Goal: Transaction & Acquisition: Book appointment/travel/reservation

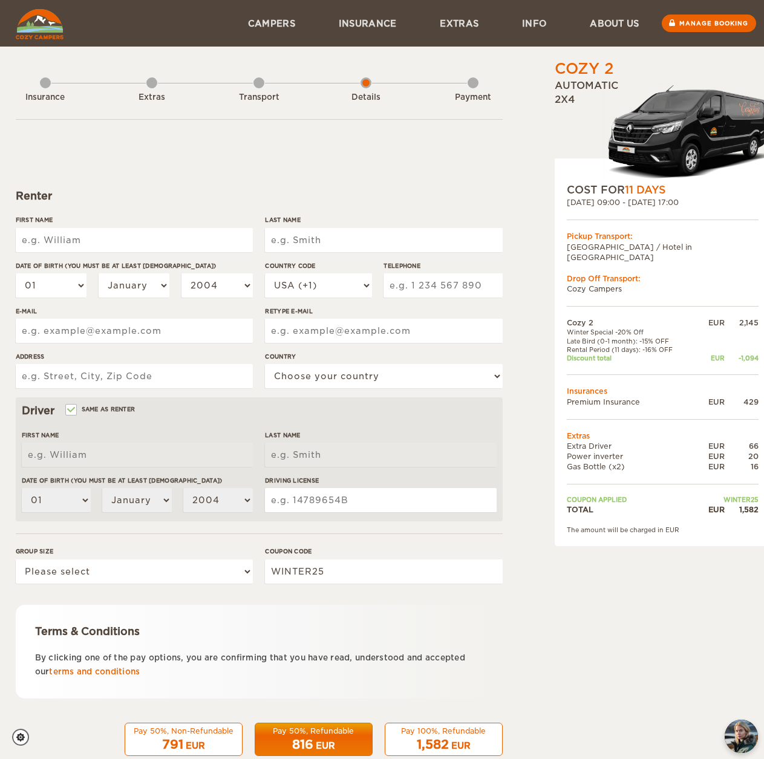
click at [106, 240] on input "First Name" at bounding box center [134, 240] width 237 height 24
type input "H"
type input "J"
type input "Hiew [PERSON_NAME]"
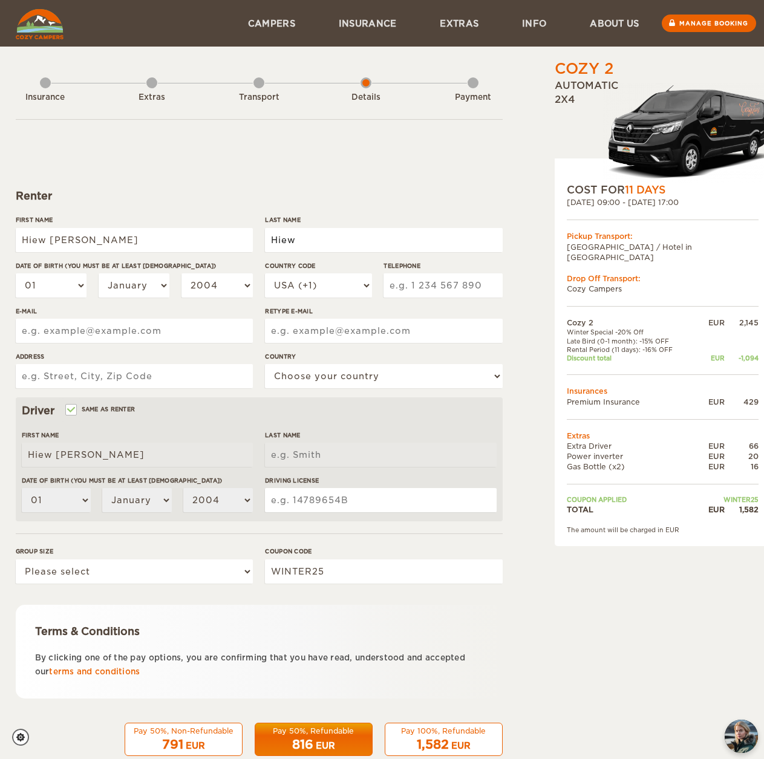
type input "Hiew"
drag, startPoint x: 106, startPoint y: 240, endPoint x: -136, endPoint y: 221, distance: 242.8
click at [0, 221] on html "WINTER SPECIAL Up to 50% OFF winter rentals Limited Cars Available Skip to cont…" at bounding box center [382, 393] width 764 height 787
type input "[PERSON_NAME]"
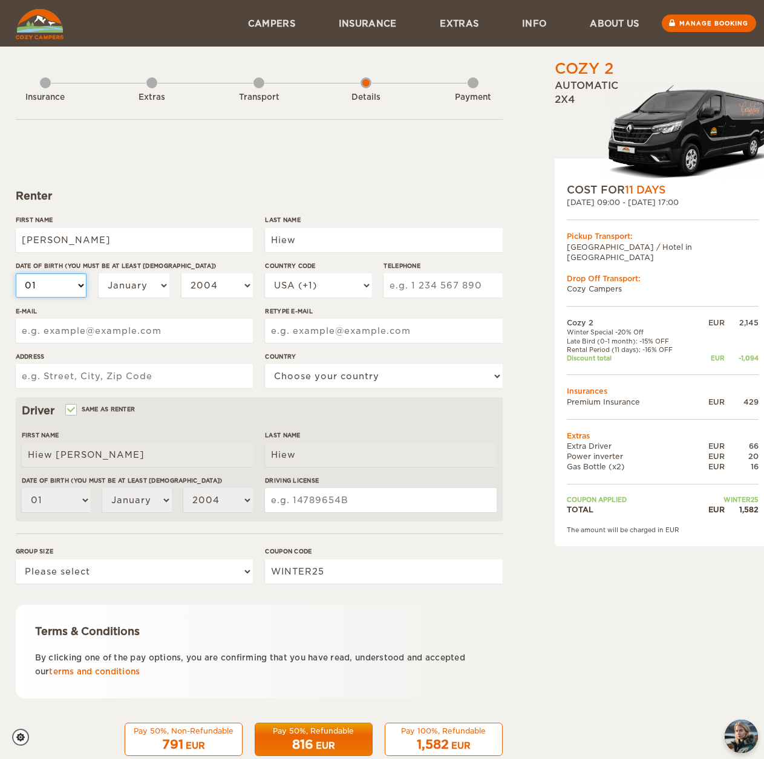
type input "[PERSON_NAME]"
click at [62, 274] on select "01 02 03 04 05 06 07 08 09 10 11 12 13 14 15 16 17 18 19 20 21 22 23 24 25 26 2…" at bounding box center [51, 286] width 71 height 24
select select "10"
click at [16, 274] on select "01 02 03 04 05 06 07 08 09 10 11 12 13 14 15 16 17 18 19 20 21 22 23 24 25 26 2…" at bounding box center [51, 286] width 71 height 24
select select "10"
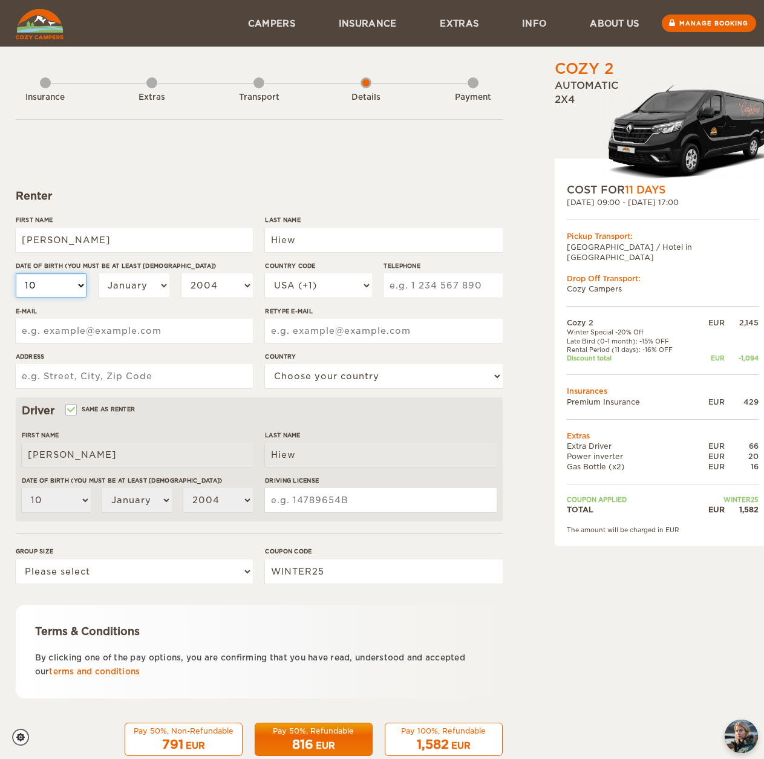
click at [65, 286] on select "01 02 03 04 05 06 07 08 09 10 11 12 13 14 15 16 17 18 19 20 21 22 23 24 25 26 2…" at bounding box center [51, 286] width 71 height 24
select select "31"
click at [16, 274] on select "01 02 03 04 05 06 07 08 09 10 11 12 13 14 15 16 17 18 19 20 21 22 23 24 25 26 2…" at bounding box center [51, 286] width 71 height 24
select select "31"
click at [128, 282] on select "January February March April May June July August September October November De…" at bounding box center [134, 286] width 71 height 24
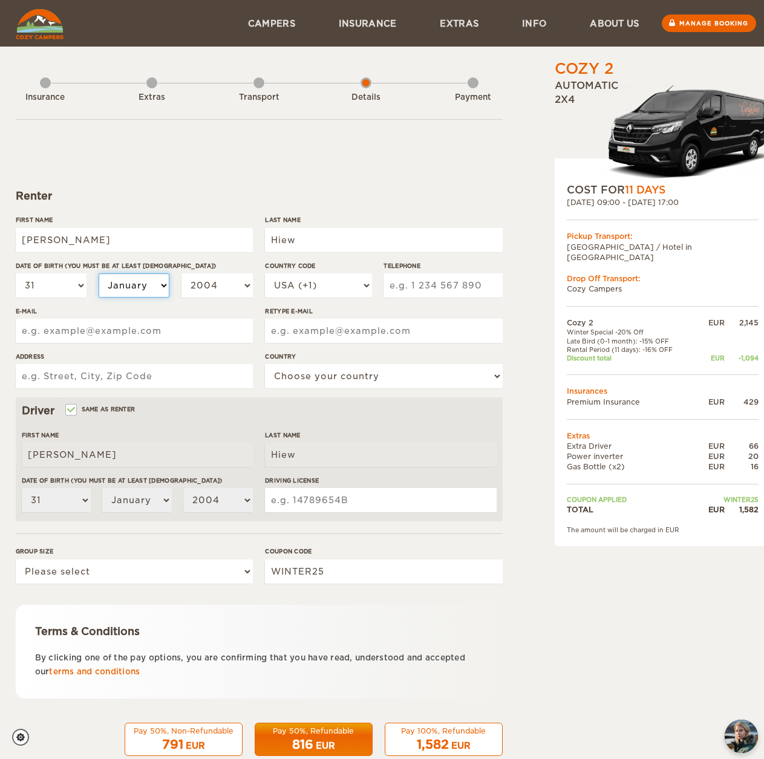
select select "11"
click at [99, 274] on select "January February March April May June July August September October November De…" at bounding box center [134, 286] width 71 height 24
select select "11"
drag, startPoint x: 127, startPoint y: 280, endPoint x: 131, endPoint y: 286, distance: 7.1
click at [127, 280] on select "January February March April May June July August September October November De…" at bounding box center [134, 286] width 71 height 24
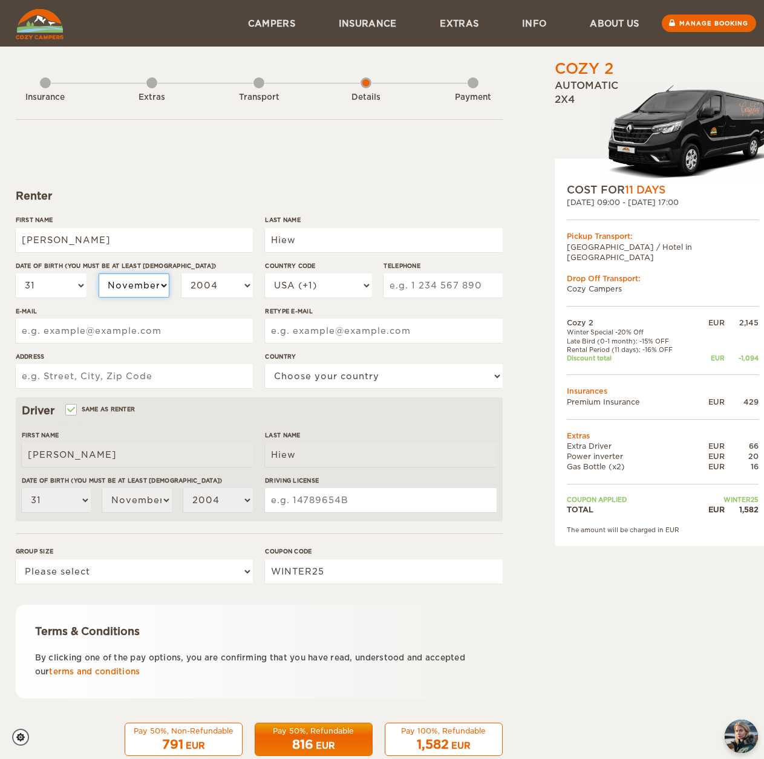
select select "10"
click at [99, 274] on select "January February March April May June July August September October November De…" at bounding box center [134, 286] width 71 height 24
select select "10"
click at [222, 292] on select "2004 2003 2002 2001 2000 1999 1998 1997 1996 1995 1994 1993 1992 1991 1990 1989…" at bounding box center [217, 286] width 71 height 24
select select "1999"
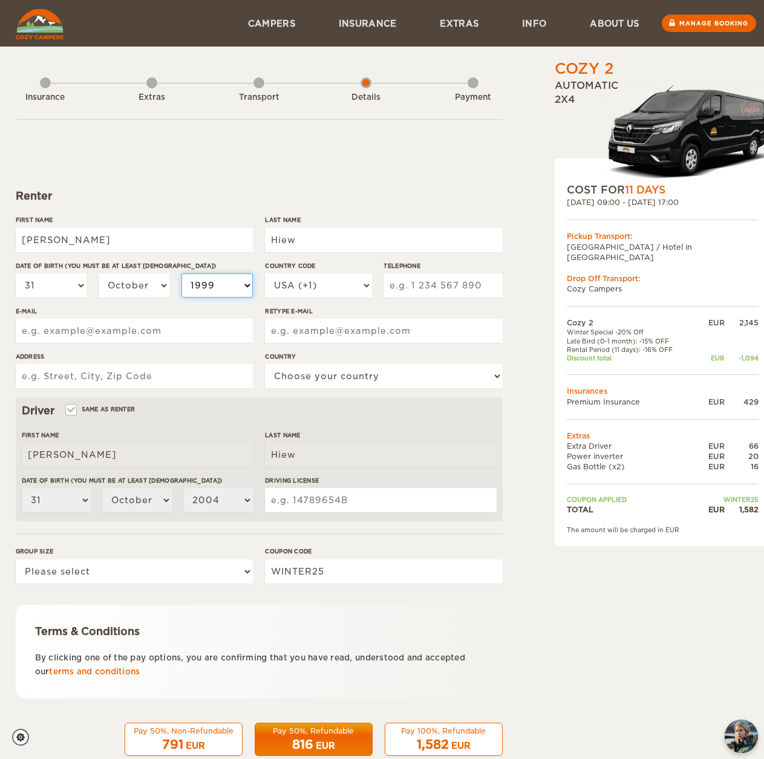
click at [182, 274] on select "2004 2003 2002 2001 2000 1999 1998 1997 1996 1995 1994 1993 1992 1991 1990 1989…" at bounding box center [217, 286] width 71 height 24
select select "1999"
drag, startPoint x: 327, startPoint y: 290, endPoint x: 327, endPoint y: 297, distance: 7.3
click at [327, 290] on select "USA (+1) [GEOGRAPHIC_DATA] (+44) [GEOGRAPHIC_DATA] (+49) [GEOGRAPHIC_DATA] (+21…" at bounding box center [318, 286] width 106 height 24
select select "65"
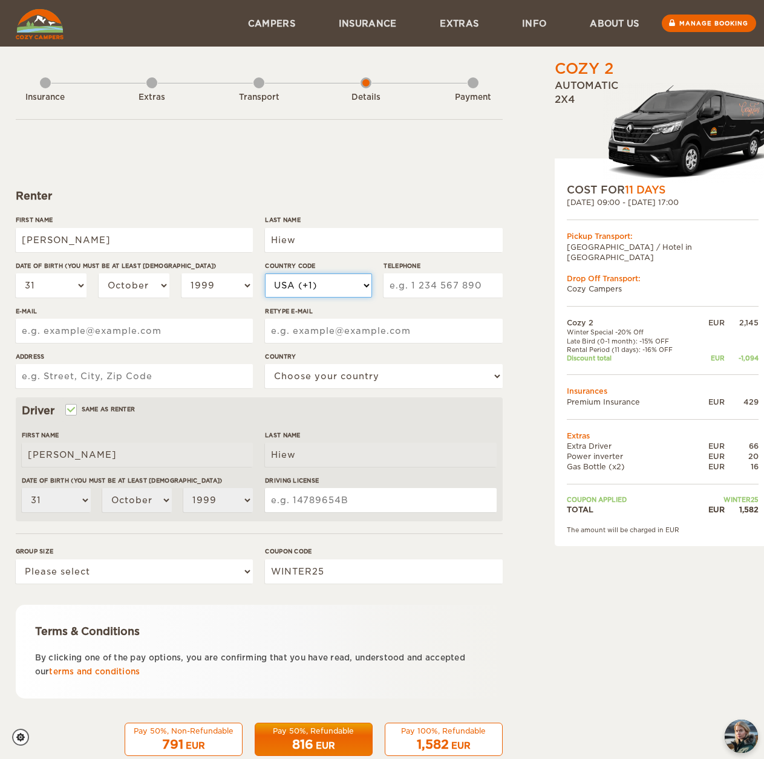
click at [265, 274] on select "USA (+1) [GEOGRAPHIC_DATA] (+44) [GEOGRAPHIC_DATA] (+49) [GEOGRAPHIC_DATA] (+21…" at bounding box center [318, 286] width 106 height 24
click at [430, 285] on input "Telephone" at bounding box center [443, 286] width 119 height 24
type input "85400878"
click at [365, 330] on input "Retype E-mail" at bounding box center [383, 331] width 237 height 24
drag, startPoint x: 414, startPoint y: 329, endPoint x: 60, endPoint y: 354, distance: 354.9
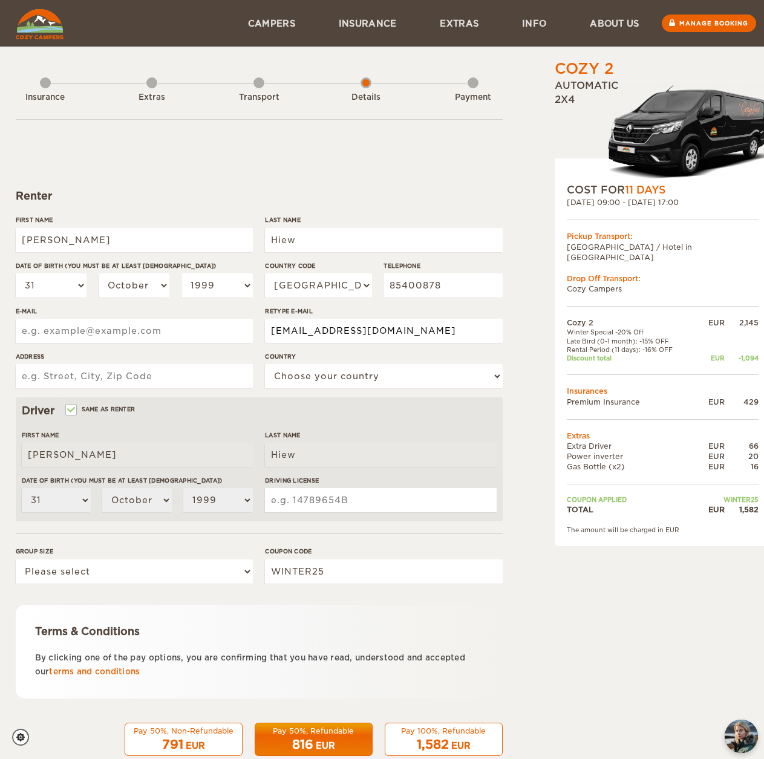
click at [83, 350] on div "First Name [PERSON_NAME] Last Name Hiew Date of birth (You must be at least [DE…" at bounding box center [259, 306] width 487 height 182
type input "[EMAIL_ADDRESS][DOMAIN_NAME]"
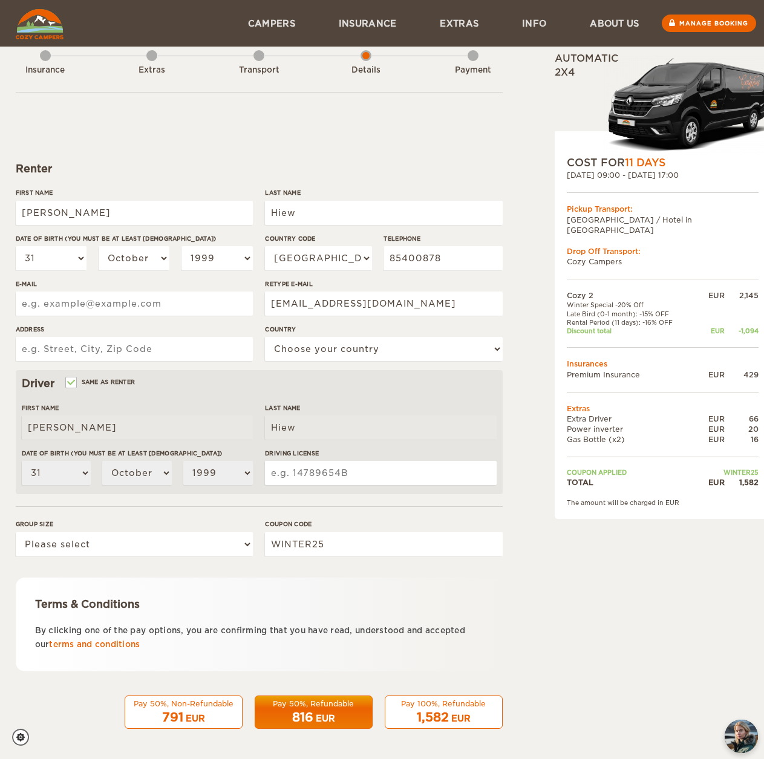
click at [85, 334] on div "First Name [PERSON_NAME] Last Name Hiew Date of birth (You must be at least [DE…" at bounding box center [259, 279] width 487 height 182
paste input "[EMAIL_ADDRESS][DOMAIN_NAME]"
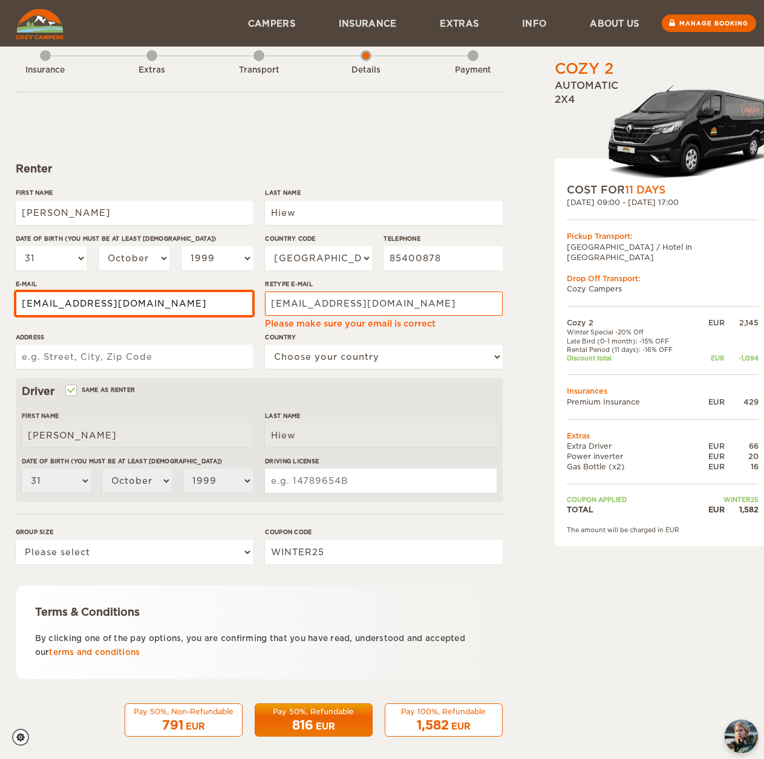
type input "[EMAIL_ADDRESS][DOMAIN_NAME]"
click at [100, 353] on input "Address" at bounding box center [134, 357] width 237 height 24
type input "[STREET_ADDRESS]"
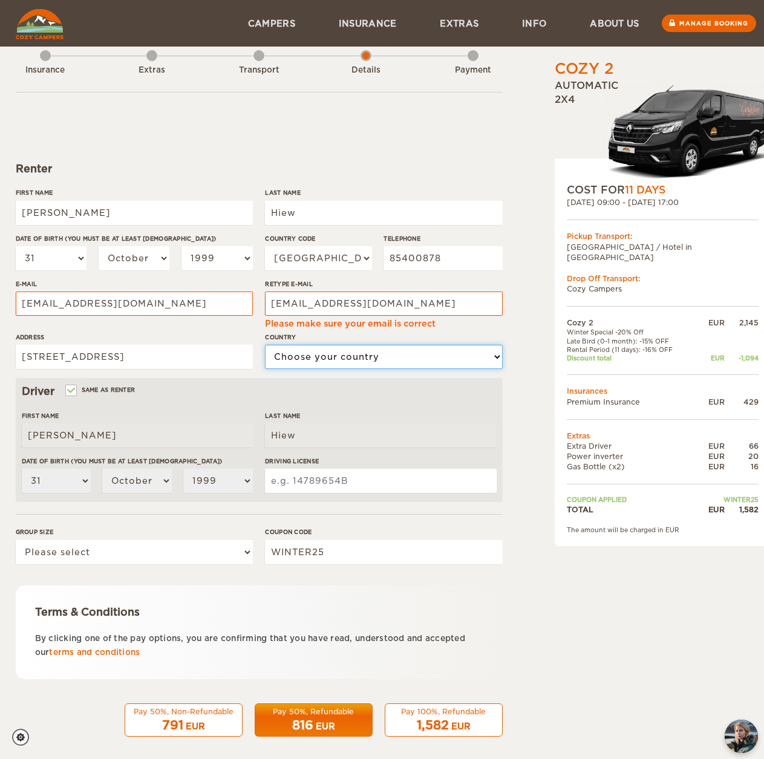
click at [342, 347] on select "Choose your country [GEOGRAPHIC_DATA] [GEOGRAPHIC_DATA] [GEOGRAPHIC_DATA] [GEOG…" at bounding box center [383, 357] width 237 height 24
select select "189"
click at [265, 345] on select "Choose your country [GEOGRAPHIC_DATA] [GEOGRAPHIC_DATA] [GEOGRAPHIC_DATA] [GEOG…" at bounding box center [383, 357] width 237 height 24
click at [312, 488] on input "Driving License" at bounding box center [380, 481] width 231 height 24
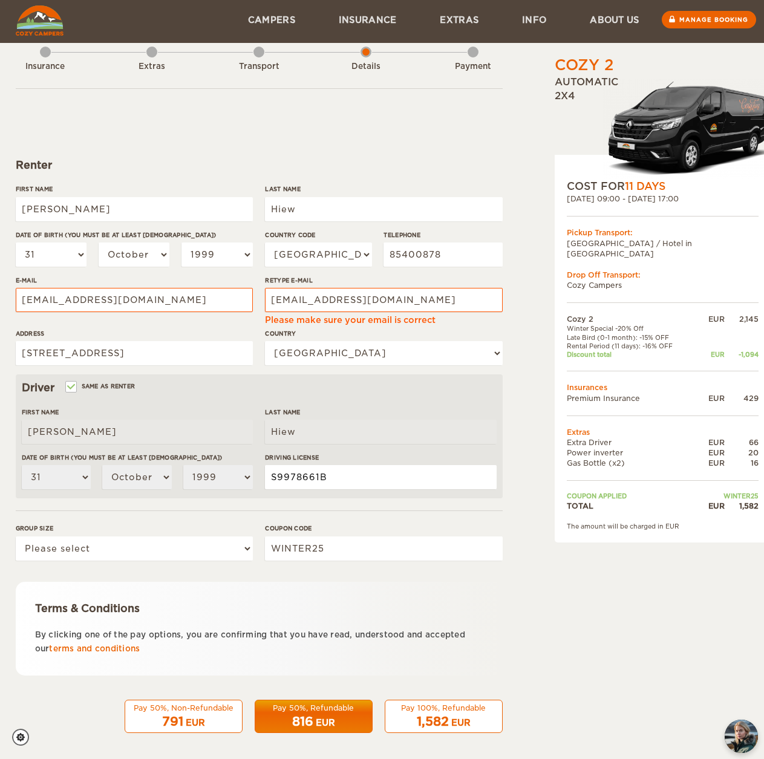
scroll to position [35, 0]
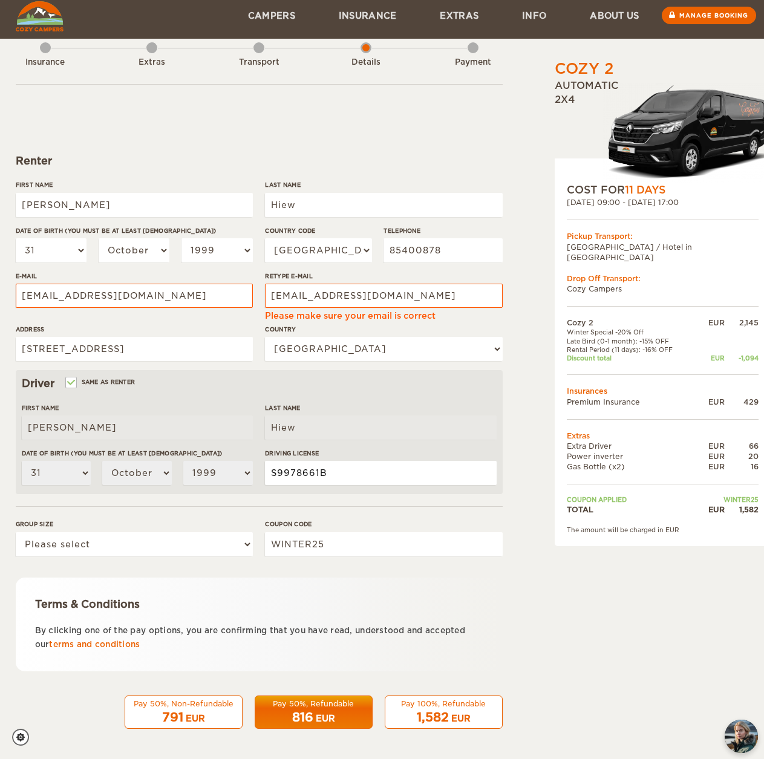
type input "S9978661B"
click at [229, 526] on label "Group size" at bounding box center [134, 524] width 237 height 9
click at [229, 532] on select "Please select 1 2" at bounding box center [134, 544] width 237 height 24
click at [219, 546] on select "Please select 1 2" at bounding box center [134, 544] width 237 height 24
select select "2"
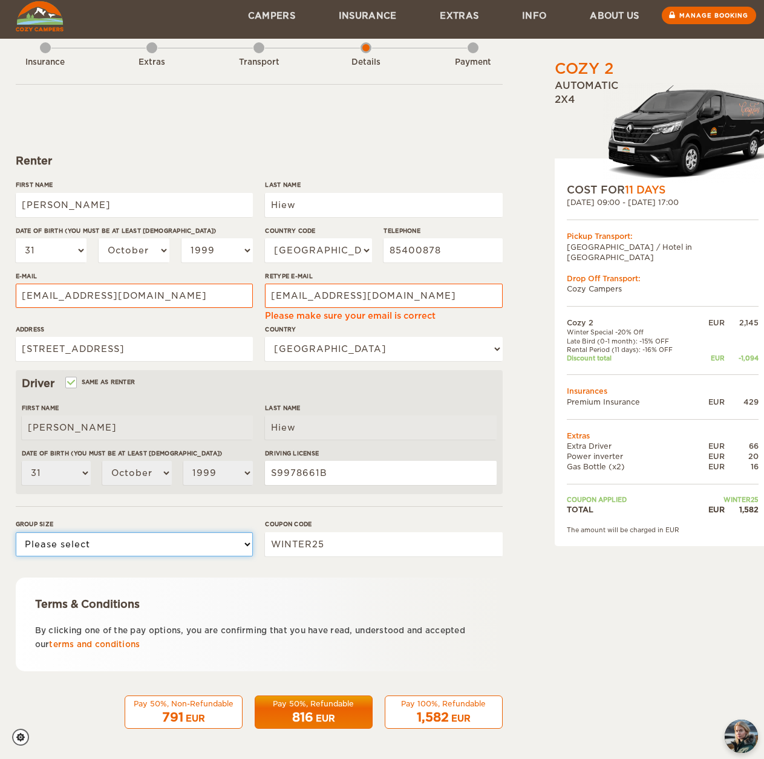
click at [16, 532] on select "Please select 1 2" at bounding box center [134, 544] width 237 height 24
click at [327, 707] on div "Pay 50%, Refundable" at bounding box center [314, 704] width 102 height 10
click at [202, 718] on div "EUR" at bounding box center [195, 719] width 19 height 12
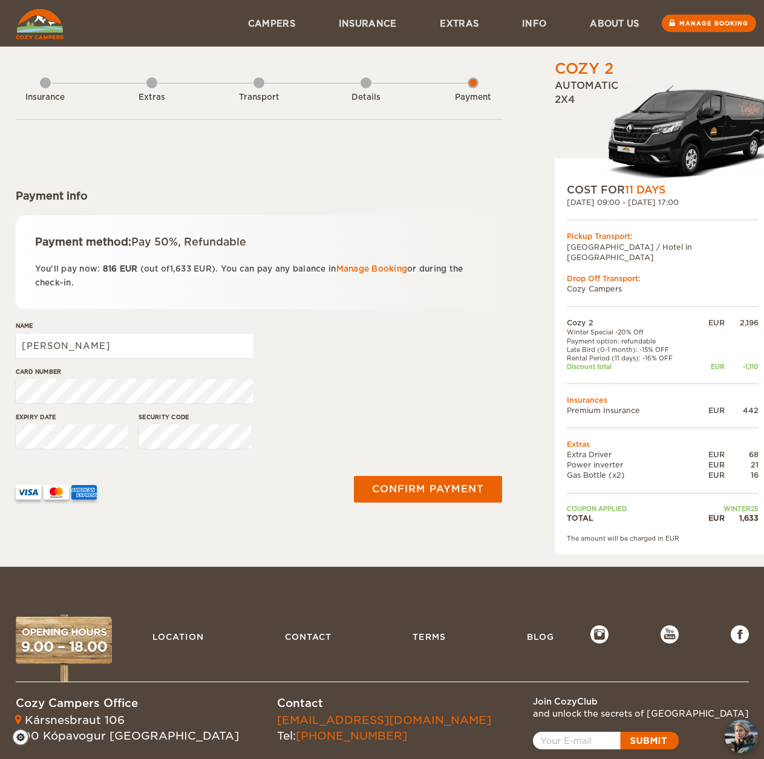
click at [370, 94] on div "Details" at bounding box center [366, 97] width 67 height 11
click at [365, 82] on div "Details" at bounding box center [366, 95] width 11 height 48
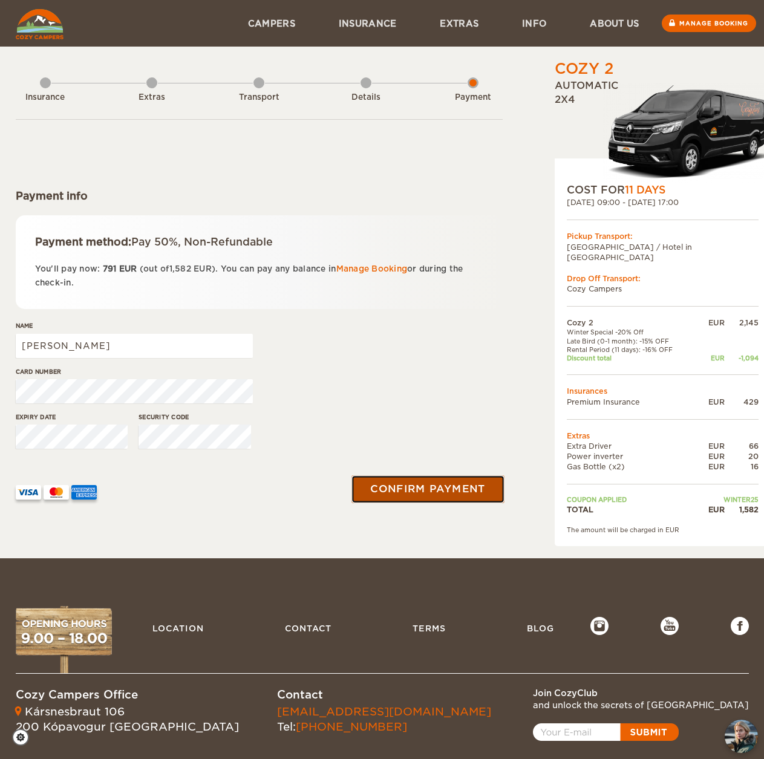
click at [439, 489] on button "Confirm payment" at bounding box center [428, 489] width 152 height 27
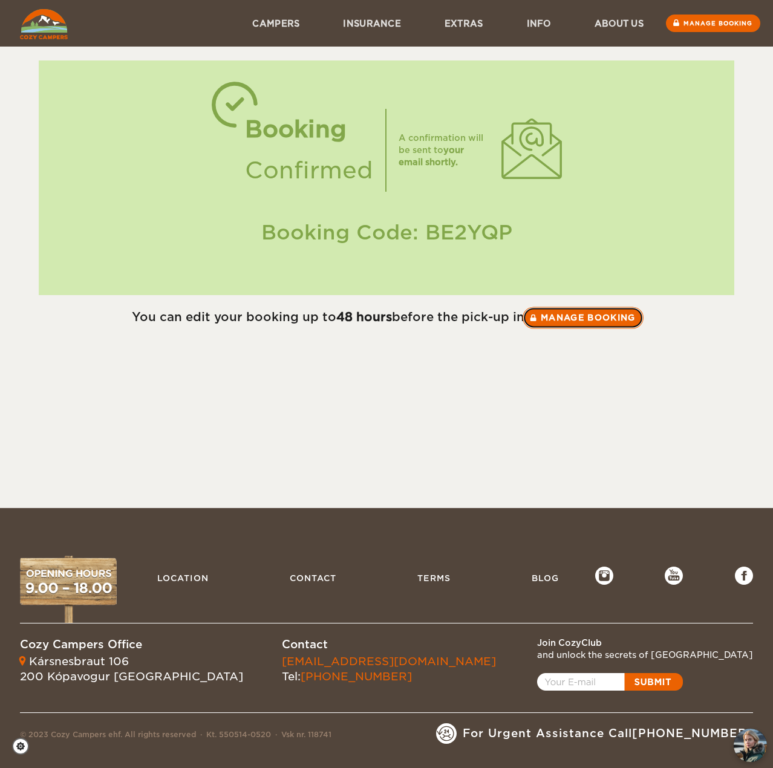
click at [565, 326] on link "Manage booking" at bounding box center [583, 318] width 121 height 22
